Goal: Navigation & Orientation: Find specific page/section

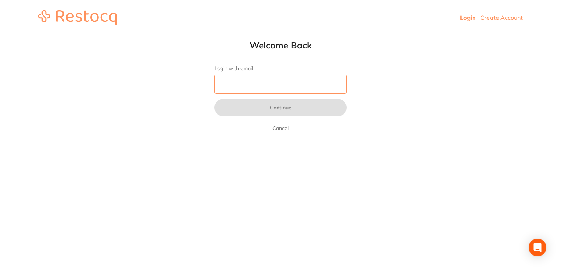
click at [236, 84] on input "Login with email" at bounding box center [280, 84] width 132 height 19
type input "[EMAIL_ADDRESS][DOMAIN_NAME]"
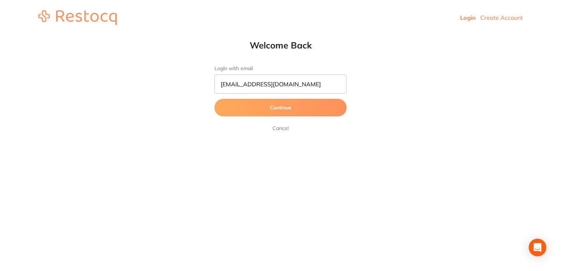
click at [282, 109] on button "Continue" at bounding box center [280, 108] width 132 height 18
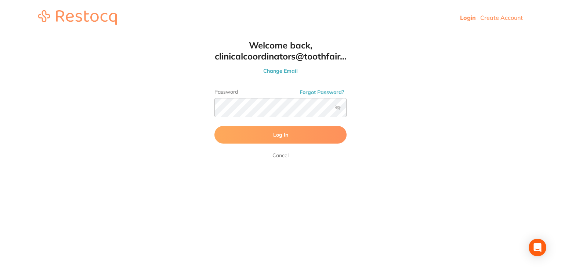
click at [285, 131] on button "Log In" at bounding box center [280, 135] width 132 height 18
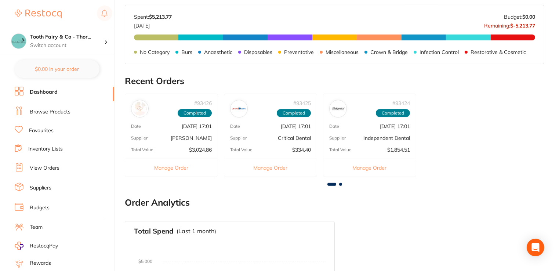
scroll to position [296, 0]
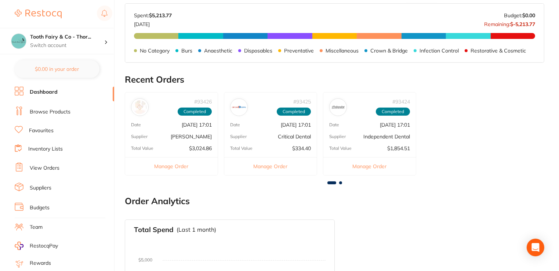
click at [43, 91] on link "Dashboard" at bounding box center [44, 91] width 28 height 7
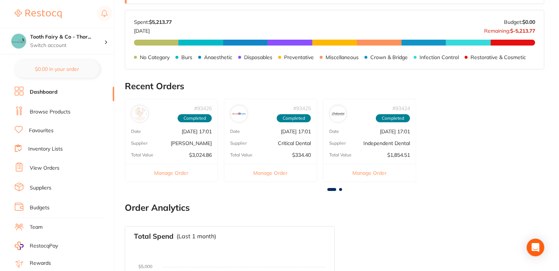
scroll to position [303, 0]
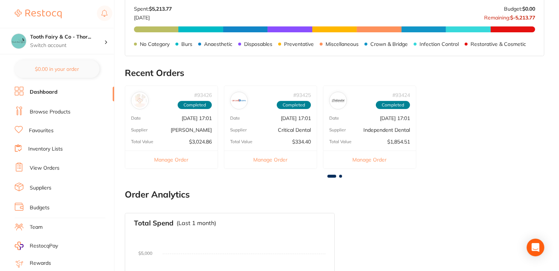
click at [196, 104] on span "Completed" at bounding box center [195, 105] width 34 height 8
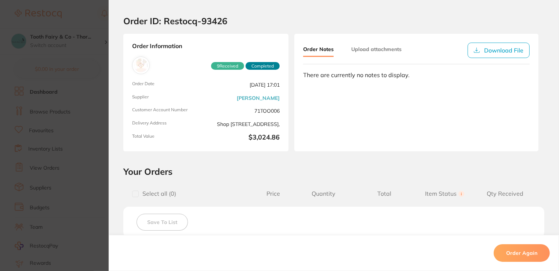
scroll to position [0, 0]
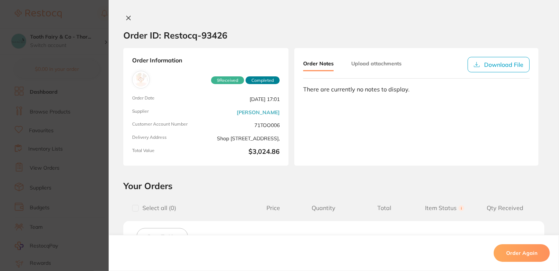
click at [129, 18] on icon at bounding box center [129, 18] width 6 height 6
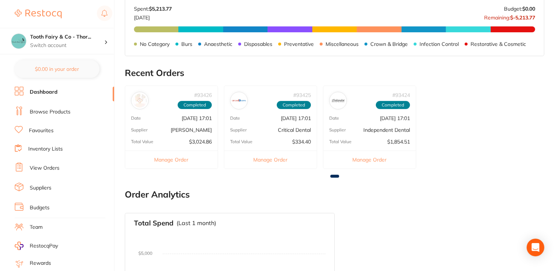
click at [292, 102] on span "Completed" at bounding box center [294, 105] width 34 height 8
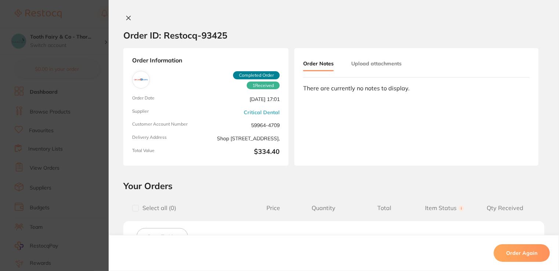
click at [129, 18] on icon at bounding box center [129, 18] width 6 height 6
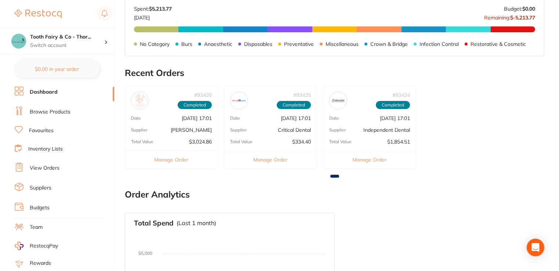
click at [339, 100] on img at bounding box center [338, 101] width 14 height 14
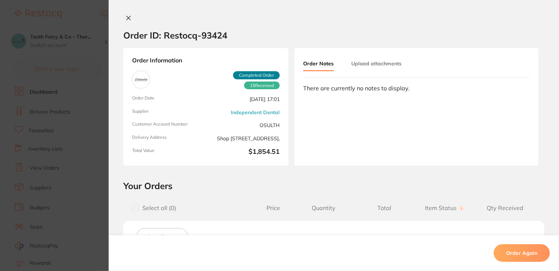
click at [369, 64] on button "Upload attachments" at bounding box center [376, 63] width 50 height 13
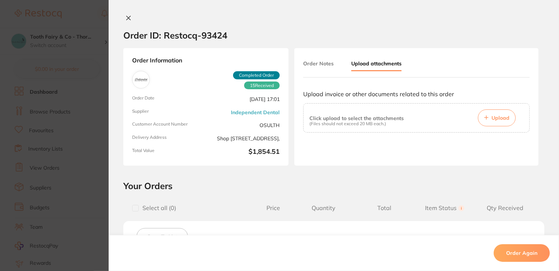
click at [127, 14] on div "Order ID: Restocq- 93424 Order Information 15 Received Completed Order Order Da…" at bounding box center [334, 135] width 451 height 271
click at [127, 17] on icon at bounding box center [129, 18] width 4 height 4
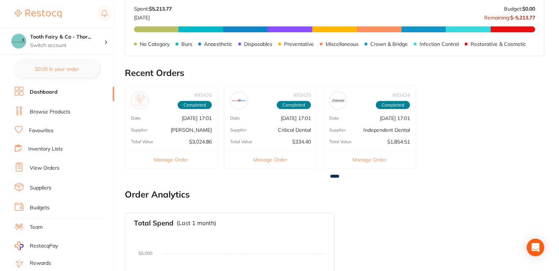
click at [41, 131] on link "Favourites" at bounding box center [41, 130] width 25 height 7
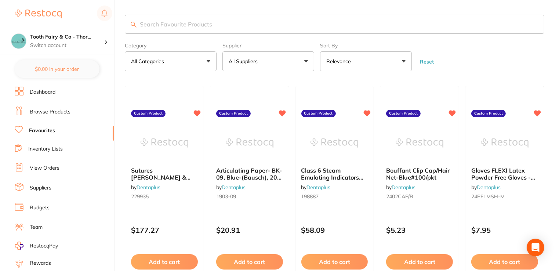
click at [39, 148] on link "Inventory Lists" at bounding box center [45, 148] width 35 height 7
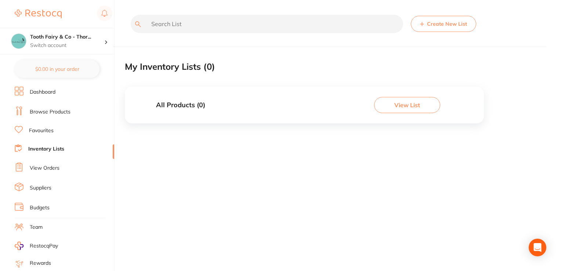
click at [40, 166] on link "View Orders" at bounding box center [45, 167] width 30 height 7
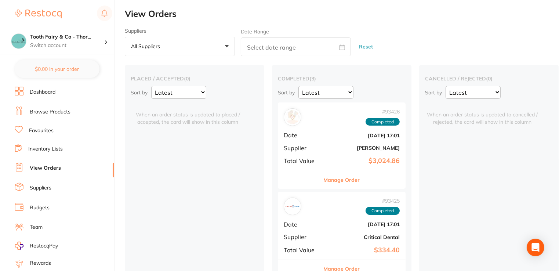
click at [46, 149] on link "Inventory Lists" at bounding box center [45, 148] width 35 height 7
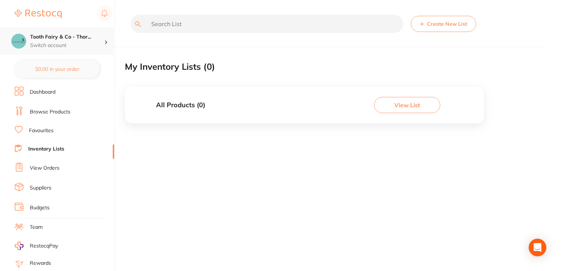
click at [106, 41] on icon at bounding box center [106, 42] width 2 height 4
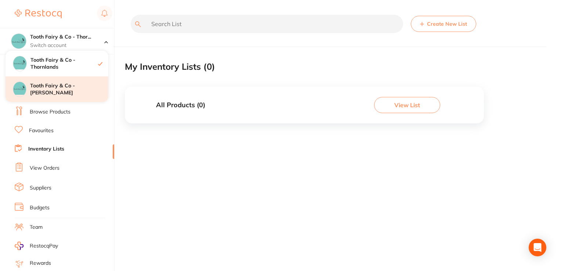
click at [75, 91] on h4 "Tooth Fairy & Co - [PERSON_NAME]" at bounding box center [69, 89] width 78 height 14
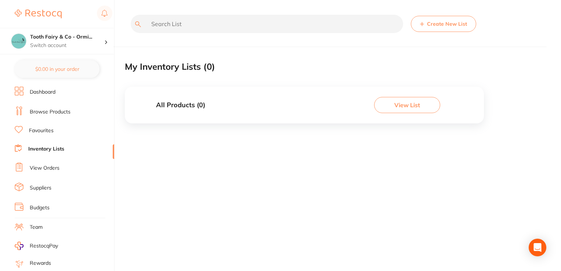
click at [44, 164] on link "View Orders" at bounding box center [45, 167] width 30 height 7
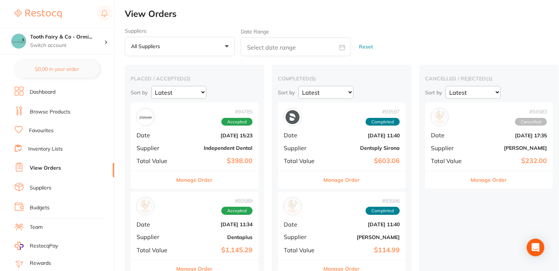
click at [38, 204] on link "Budgets" at bounding box center [40, 207] width 20 height 7
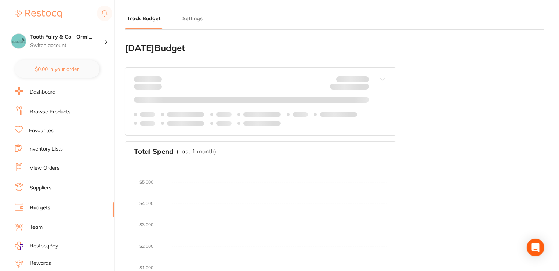
type input "0.0"
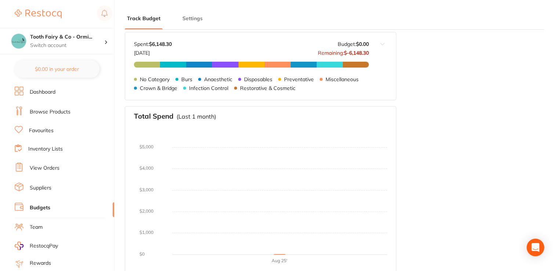
scroll to position [117, 0]
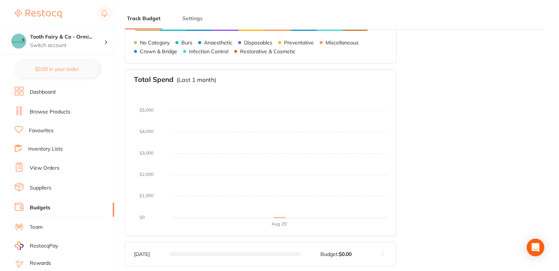
click at [38, 242] on span "RestocqPay" at bounding box center [44, 245] width 28 height 7
click at [111, 209] on li "Budgets" at bounding box center [65, 207] width 100 height 11
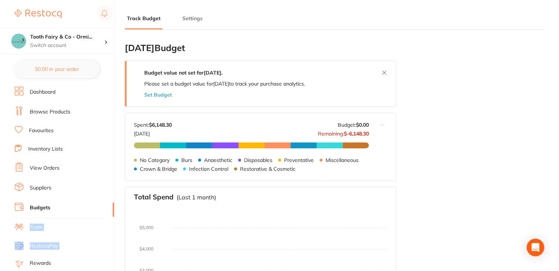
click at [108, 245] on ul "Dashboard Browse Products Favourites Inventory Lists View Orders Suppliers Budg…" at bounding box center [65, 213] width 100 height 253
drag, startPoint x: 108, startPoint y: 245, endPoint x: 113, endPoint y: 239, distance: 7.1
click at [113, 239] on nav "Dashboard Browse Products Favourites Inventory Lists View Orders Suppliers Budg…" at bounding box center [65, 179] width 100 height 184
click at [427, 213] on div "[DATE] Budget Budget value not set for [DATE] . Please set a budget value for […" at bounding box center [335, 213] width 420 height 354
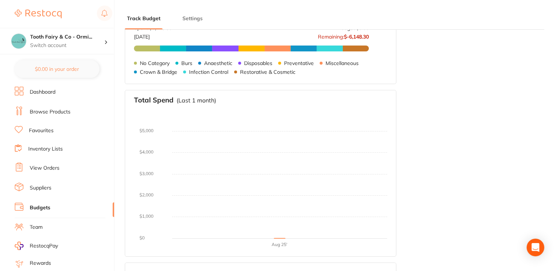
scroll to position [117, 0]
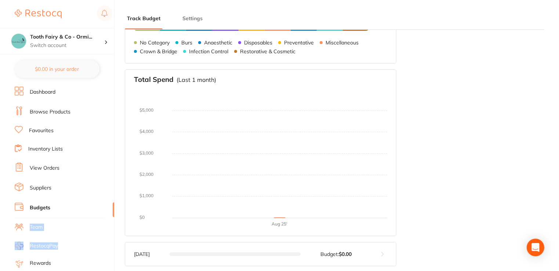
drag, startPoint x: 112, startPoint y: 206, endPoint x: 112, endPoint y: 247, distance: 41.1
click at [112, 247] on ul "Dashboard Browse Products Favourites Inventory Lists View Orders Suppliers Budg…" at bounding box center [65, 213] width 100 height 253
click at [82, 233] on ul "Dashboard Browse Products Favourites Inventory Lists View Orders Suppliers Budg…" at bounding box center [65, 213] width 100 height 253
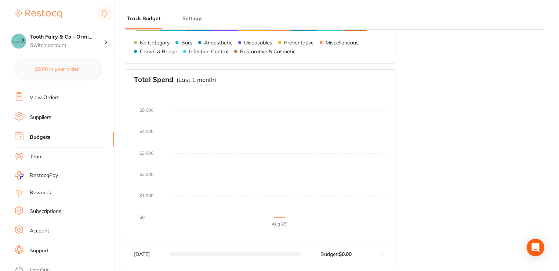
click at [44, 227] on link "Account" at bounding box center [39, 230] width 19 height 7
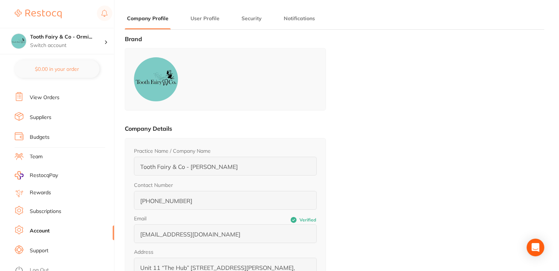
type input "[PERSON_NAME]"
type input "Whitehouse"
type input "043323480"
type input "[EMAIL_ADDRESS][DOMAIN_NAME]"
click at [36, 209] on link "Subscriptions" at bounding box center [46, 211] width 32 height 7
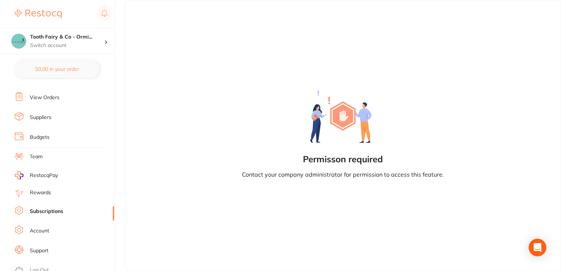
click at [43, 189] on link "Rewards" at bounding box center [40, 192] width 21 height 7
click at [40, 153] on link "Team" at bounding box center [36, 156] width 13 height 7
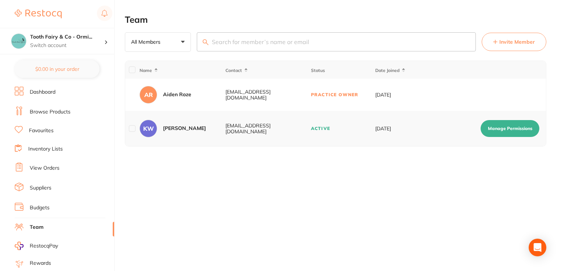
click at [41, 149] on link "Inventory Lists" at bounding box center [45, 148] width 35 height 7
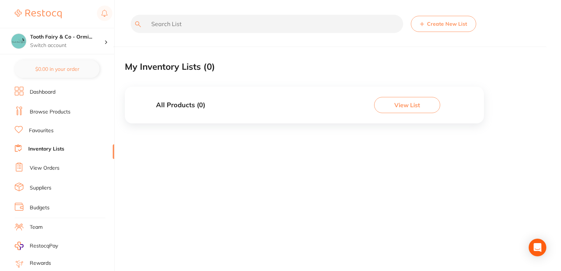
click at [409, 106] on button "View List" at bounding box center [407, 105] width 66 height 16
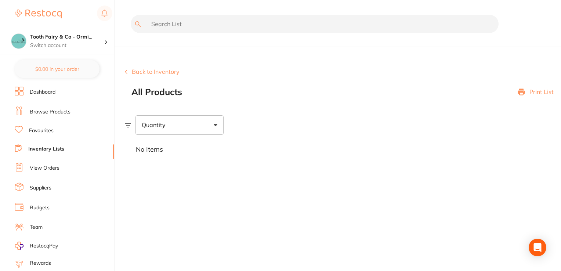
click at [217, 124] on span at bounding box center [216, 125] width 4 height 2
click at [287, 141] on div "No Items" at bounding box center [343, 150] width 436 height 30
click at [149, 72] on button "Back to Inventory" at bounding box center [152, 71] width 55 height 7
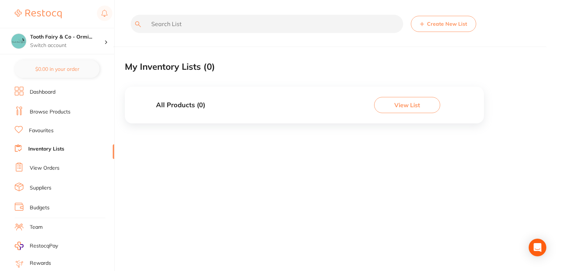
click at [448, 23] on button "Create New List" at bounding box center [443, 24] width 65 height 16
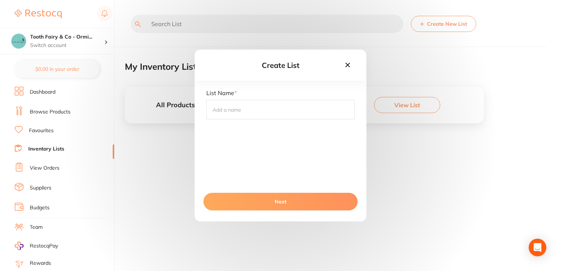
click at [348, 66] on icon at bounding box center [347, 65] width 4 height 4
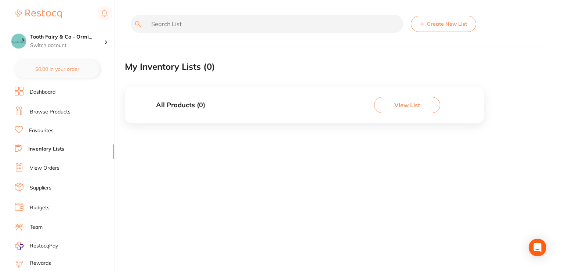
click at [43, 109] on link "Browse Products" at bounding box center [50, 111] width 41 height 7
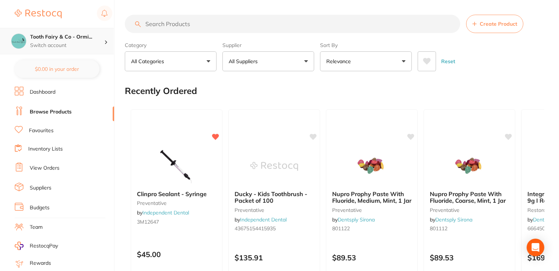
click at [106, 41] on icon at bounding box center [105, 42] width 1 height 3
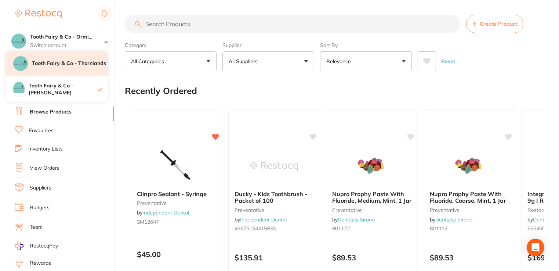
click at [76, 62] on h4 "Tooth Fairy & Co - Thornlands" at bounding box center [70, 63] width 76 height 7
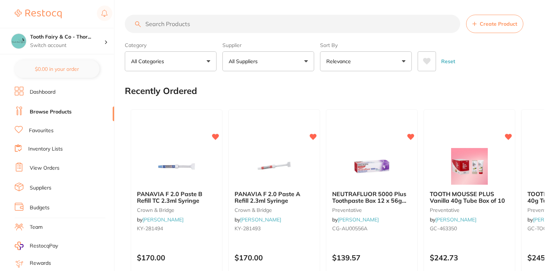
click at [102, 15] on icon at bounding box center [104, 13] width 6 height 6
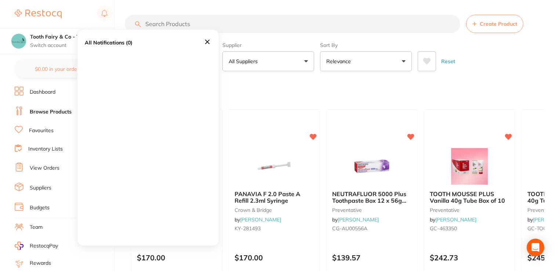
click at [206, 42] on icon at bounding box center [207, 42] width 4 height 4
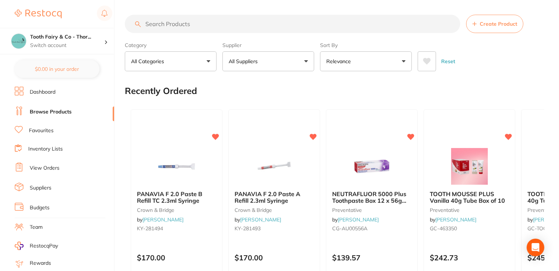
click at [41, 13] on img at bounding box center [38, 14] width 47 height 9
